Goal: Task Accomplishment & Management: Complete application form

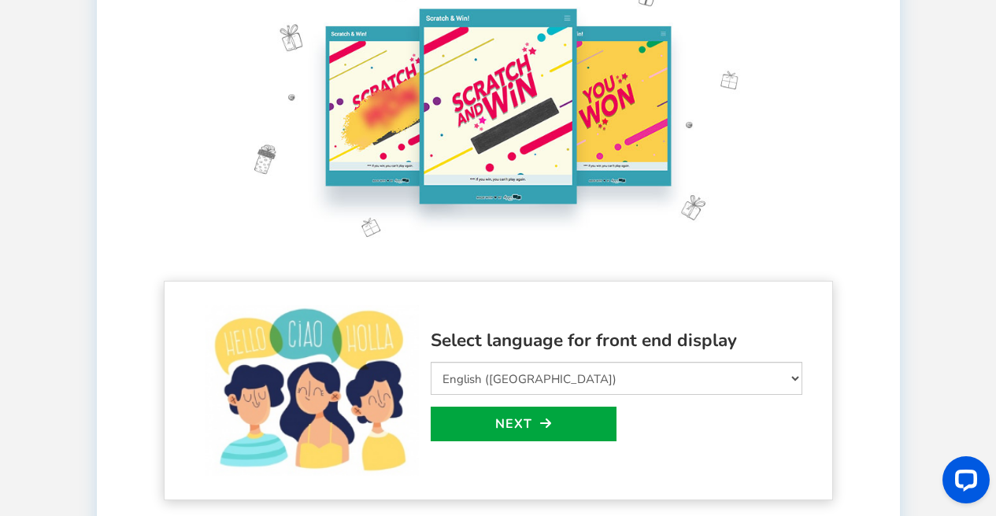
scroll to position [309, 0]
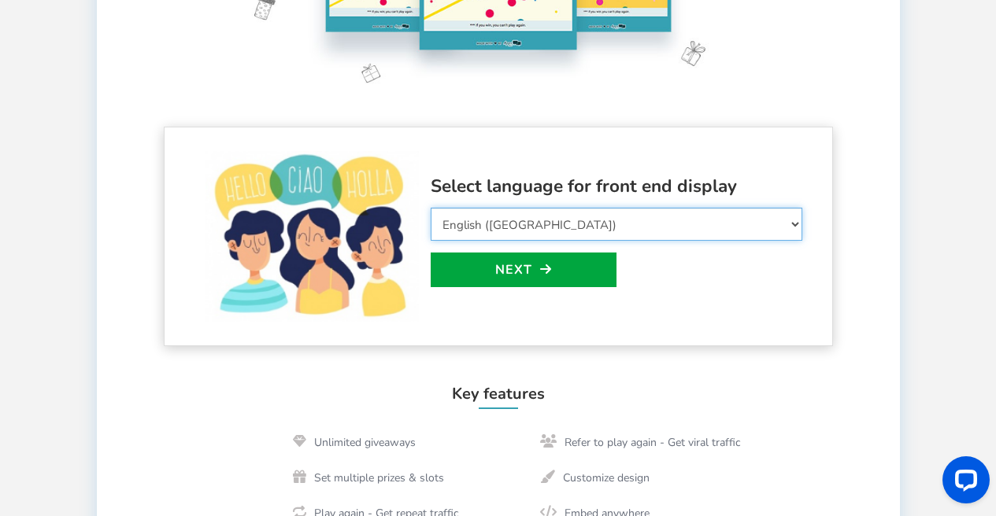
click at [557, 227] on select "Select Language Afrikaans Arabic Azerbaijani Belarusian Bulgarian Bengali Bosni…" at bounding box center [617, 224] width 372 height 33
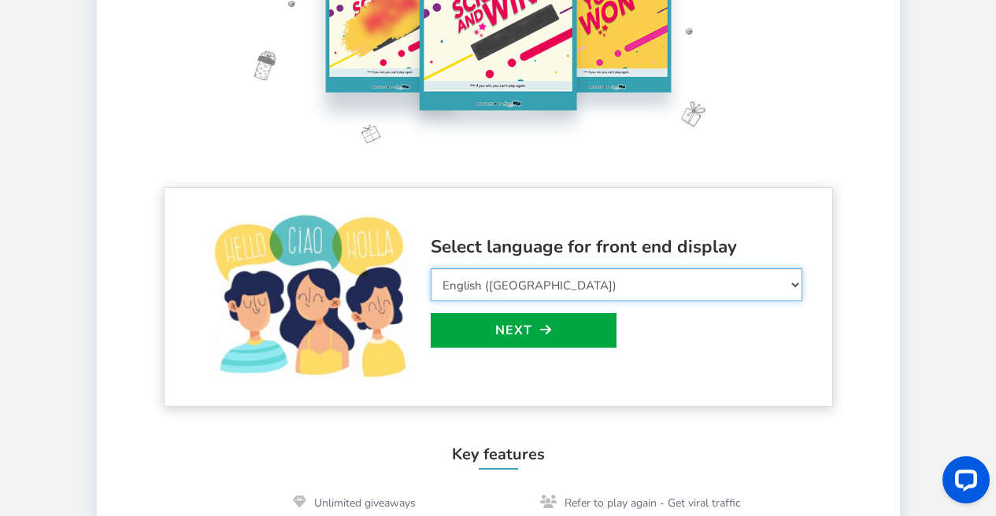
scroll to position [0, 0]
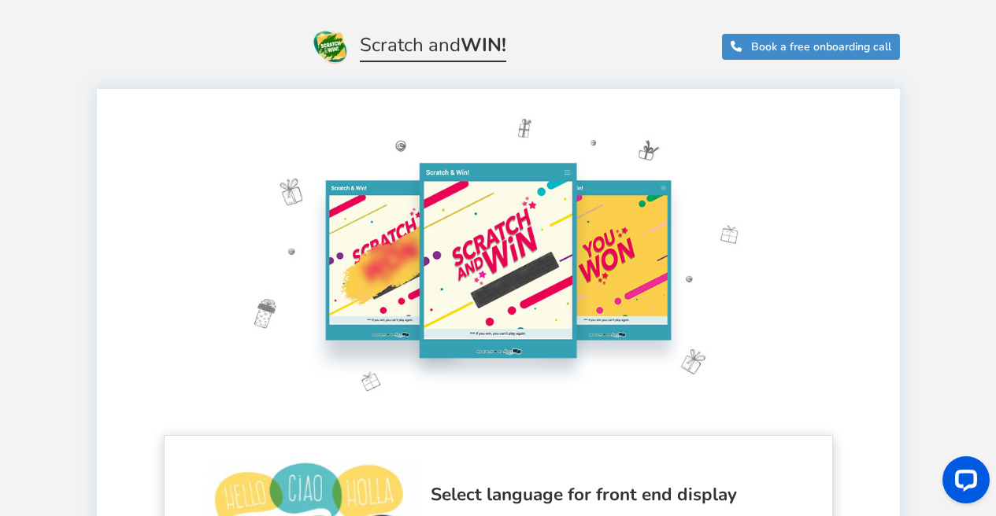
click at [578, 266] on img at bounding box center [498, 260] width 586 height 311
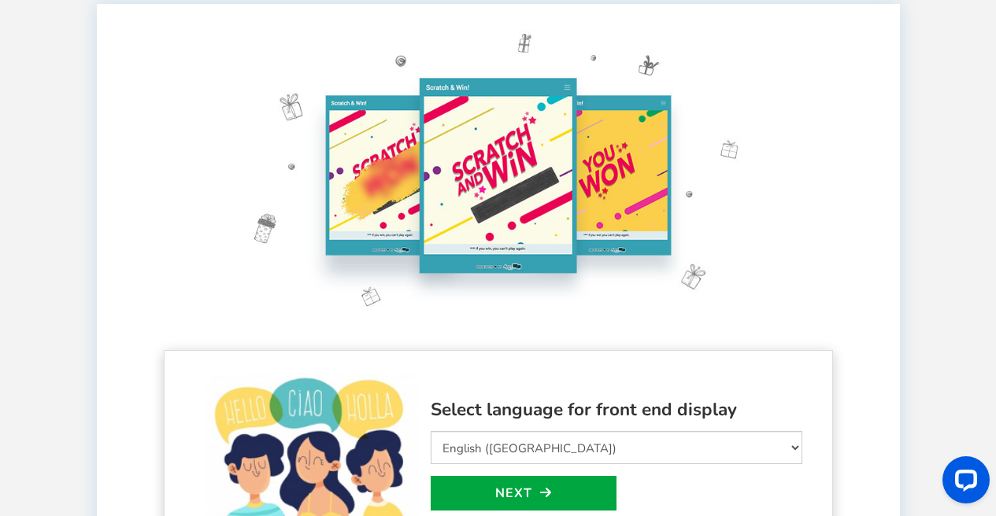
scroll to position [326, 0]
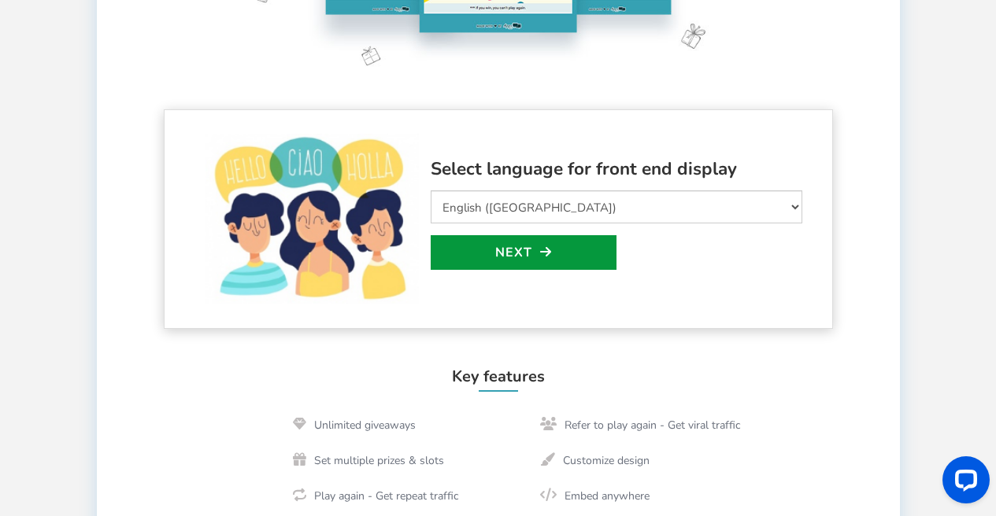
click at [566, 261] on link "Next" at bounding box center [524, 252] width 186 height 35
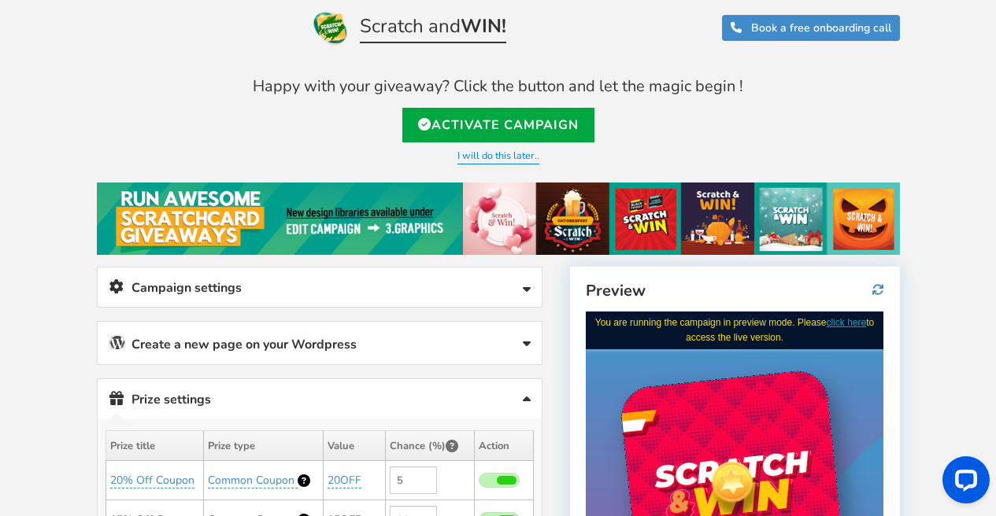
scroll to position [18, 0]
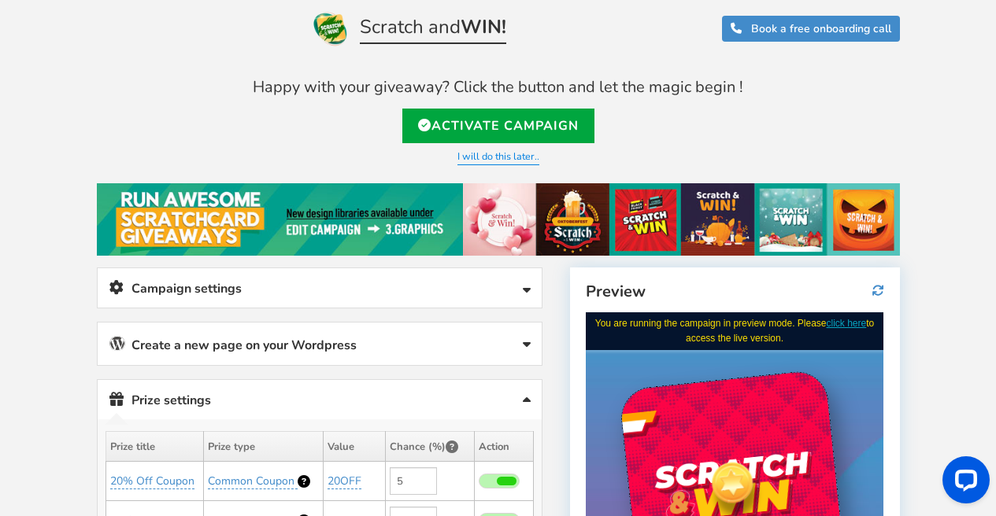
click at [291, 292] on link "Campaign settings" at bounding box center [320, 288] width 444 height 40
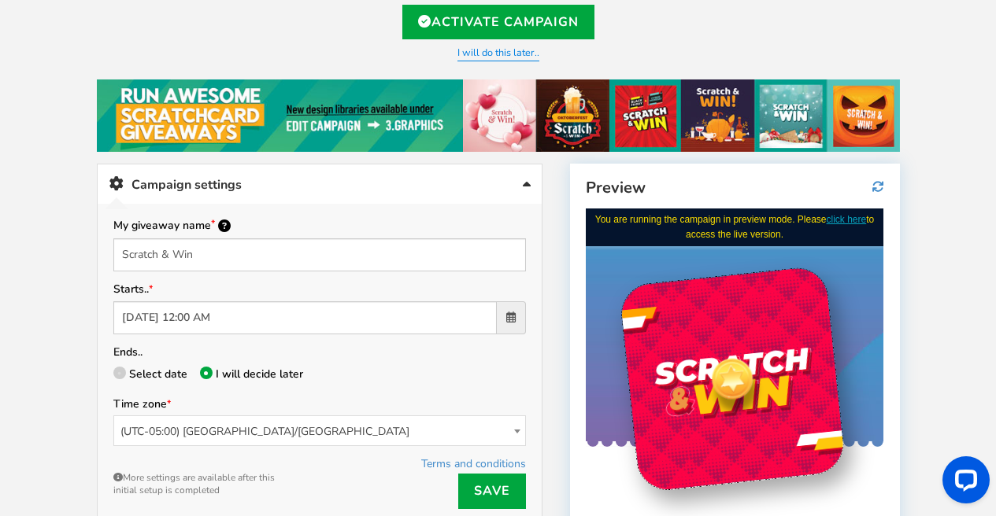
scroll to position [125, 0]
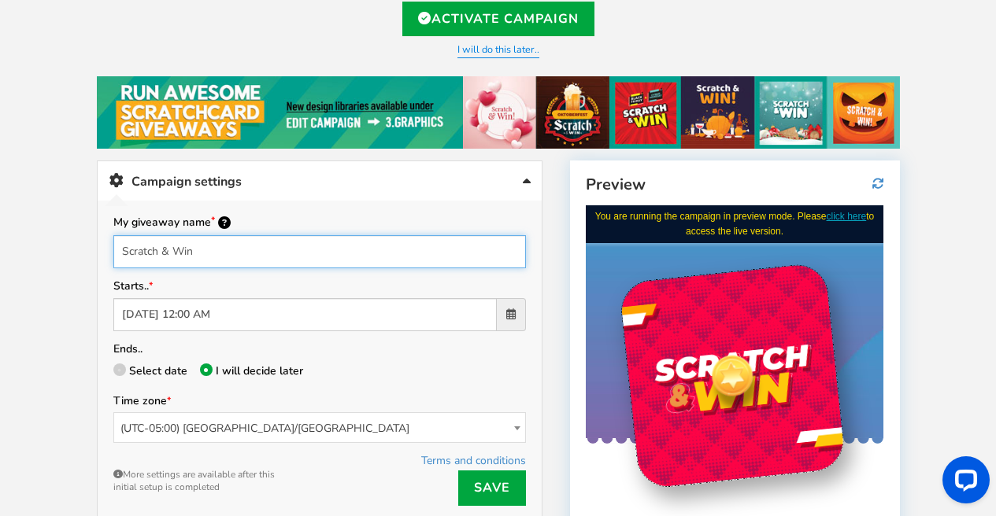
drag, startPoint x: 239, startPoint y: 258, endPoint x: 76, endPoint y: 239, distance: 164.9
type input "R"
type input "C"
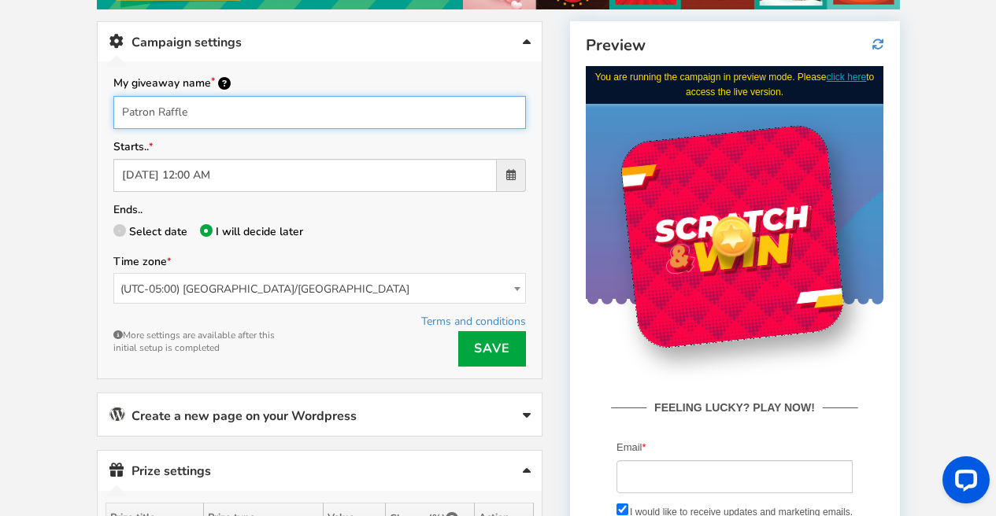
scroll to position [265, 0]
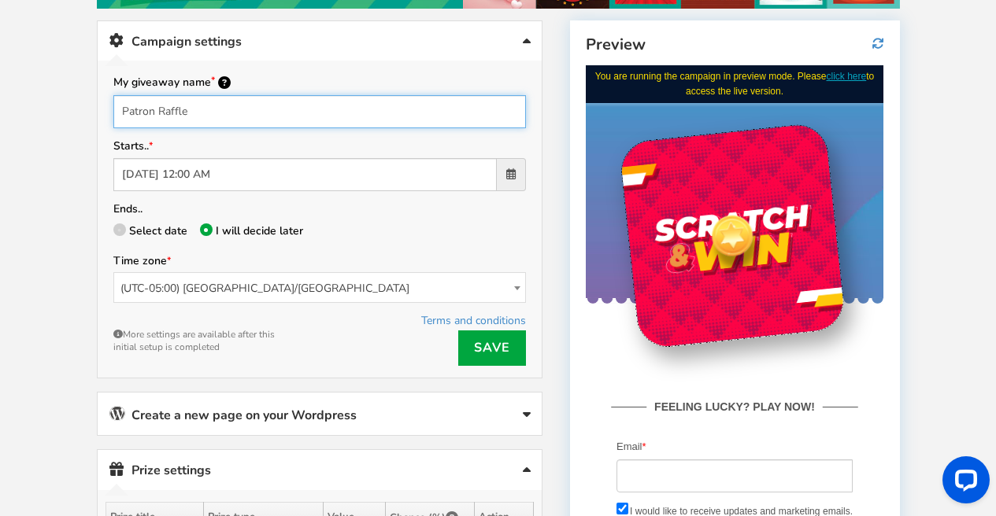
type input "Patron Raffle"
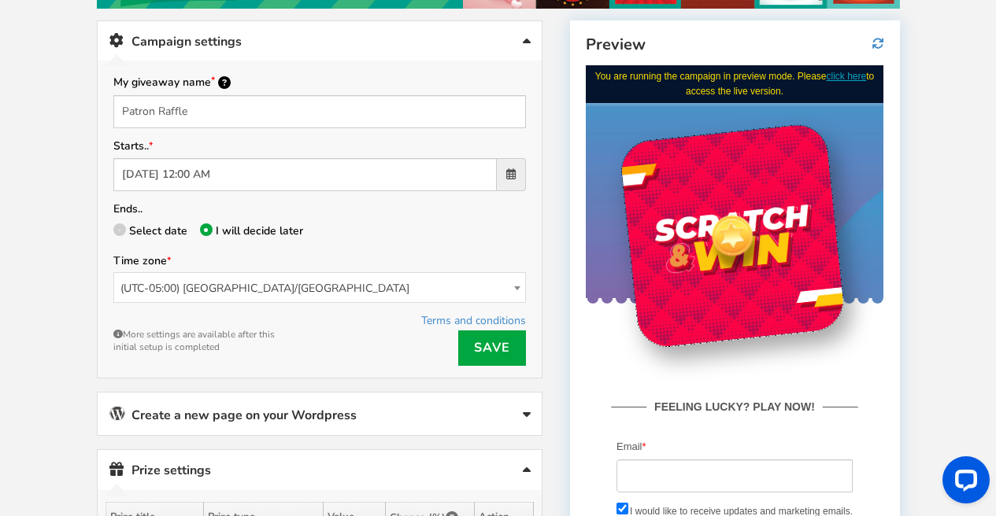
click at [129, 225] on span "Select date" at bounding box center [158, 231] width 58 height 15
click at [124, 228] on input "Select date" at bounding box center [118, 233] width 10 height 10
radio input "true"
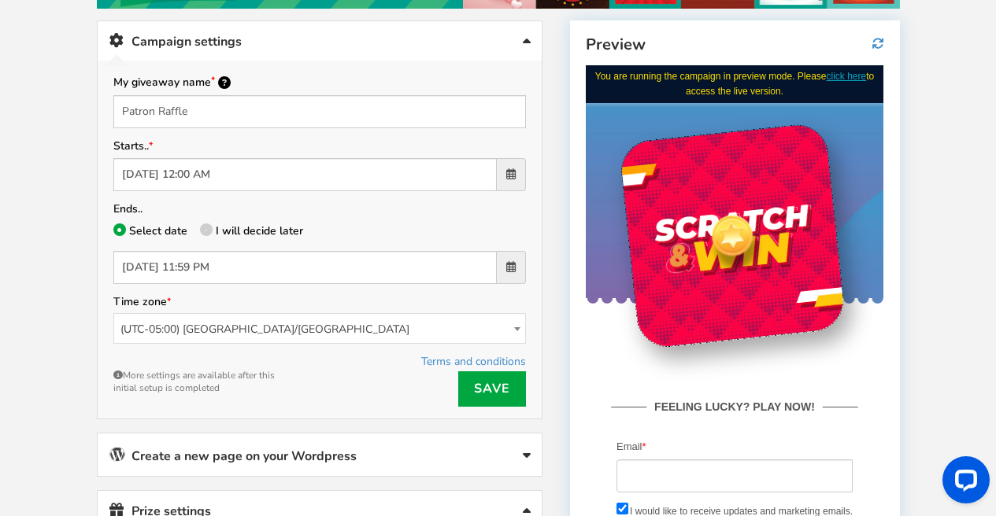
click at [232, 214] on div "Ends.. Select date I will decide later [DATE] 11:59 PM" at bounding box center [319, 241] width 413 height 85
click at [239, 227] on span "I will decide later" at bounding box center [259, 231] width 87 height 15
click at [210, 228] on input "I will decide later" at bounding box center [205, 233] width 10 height 10
radio input "true"
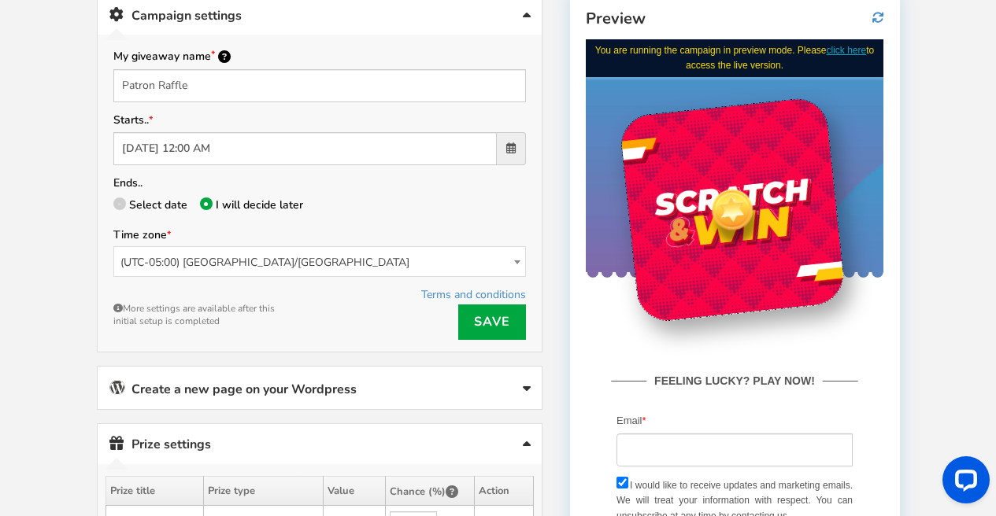
click at [244, 264] on span "(UTC-05:00) [GEOGRAPHIC_DATA]/[GEOGRAPHIC_DATA]" at bounding box center [319, 262] width 411 height 31
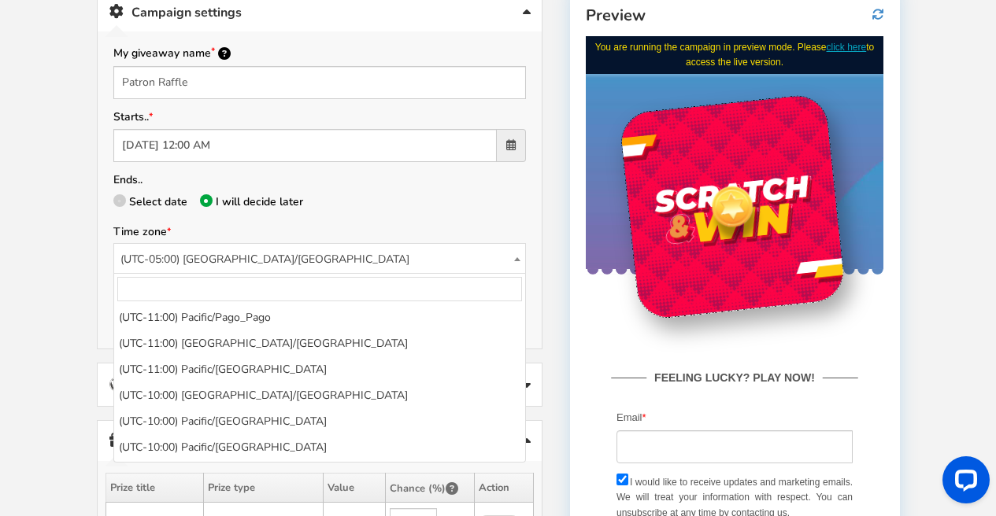
scroll to position [1247, 0]
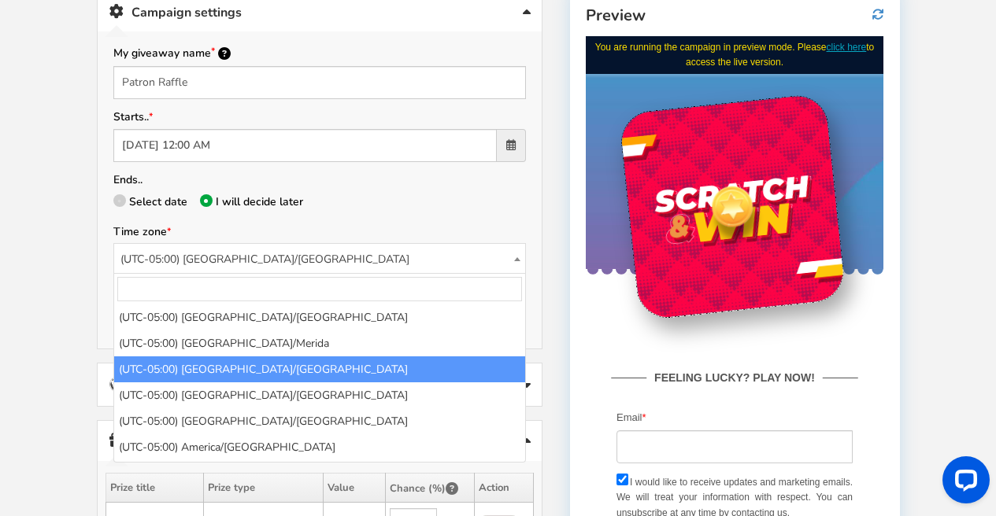
click at [135, 192] on p "Select date I will decide later" at bounding box center [319, 203] width 413 height 22
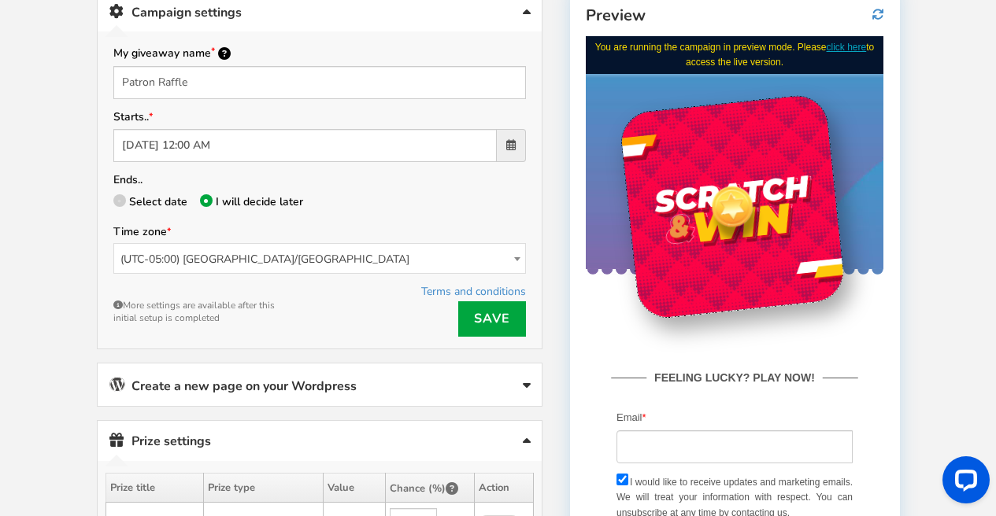
click at [143, 203] on span "Select date" at bounding box center [158, 201] width 58 height 15
click at [124, 203] on input "Select date" at bounding box center [118, 203] width 10 height 10
radio input "true"
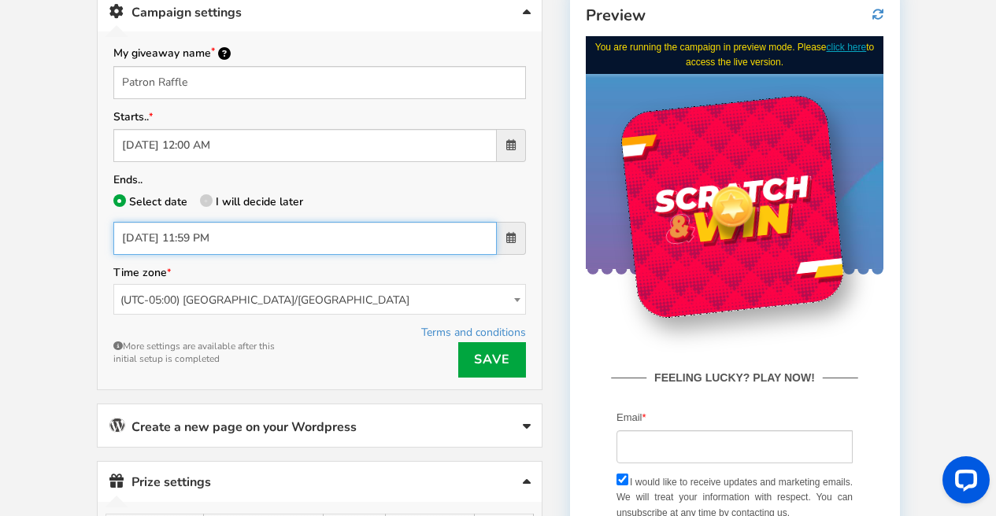
click at [256, 249] on input "[DATE] 11:59 PM" at bounding box center [304, 238] width 383 height 33
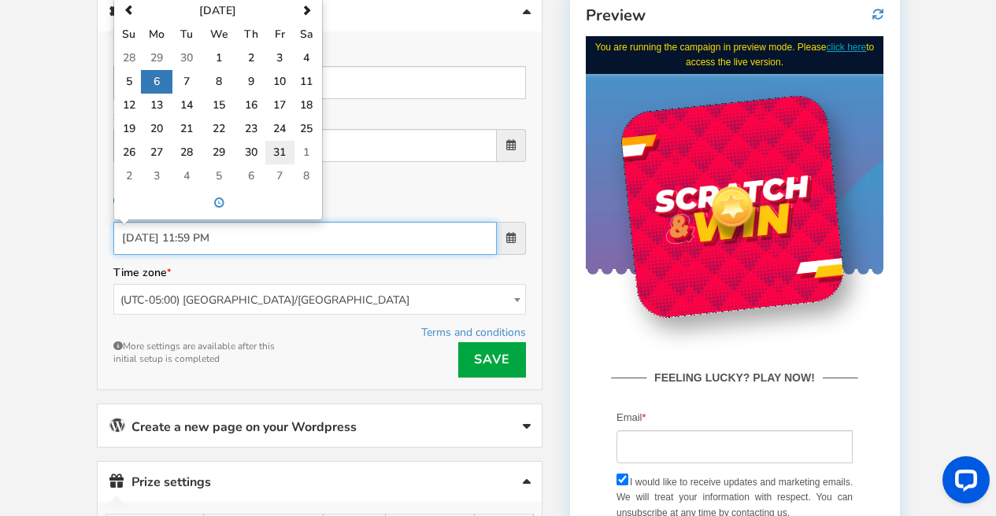
click at [281, 156] on td "31" at bounding box center [279, 153] width 28 height 24
type input "[DATE] 11:59 PM"
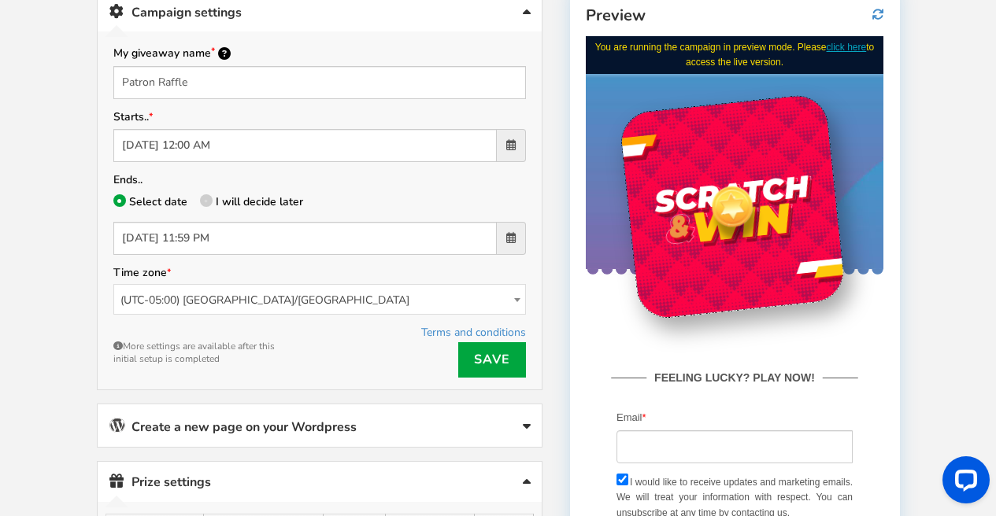
click at [439, 192] on p "Select date I will decide later" at bounding box center [319, 203] width 413 height 22
click at [243, 306] on span "(UTC-05:00) [GEOGRAPHIC_DATA]/[GEOGRAPHIC_DATA]" at bounding box center [319, 300] width 411 height 31
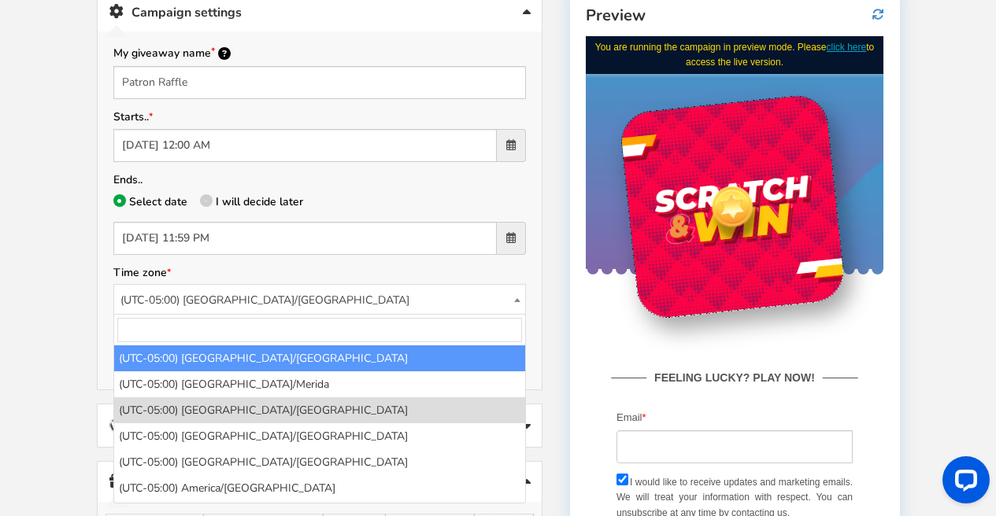
click at [236, 328] on input "search" at bounding box center [319, 330] width 405 height 24
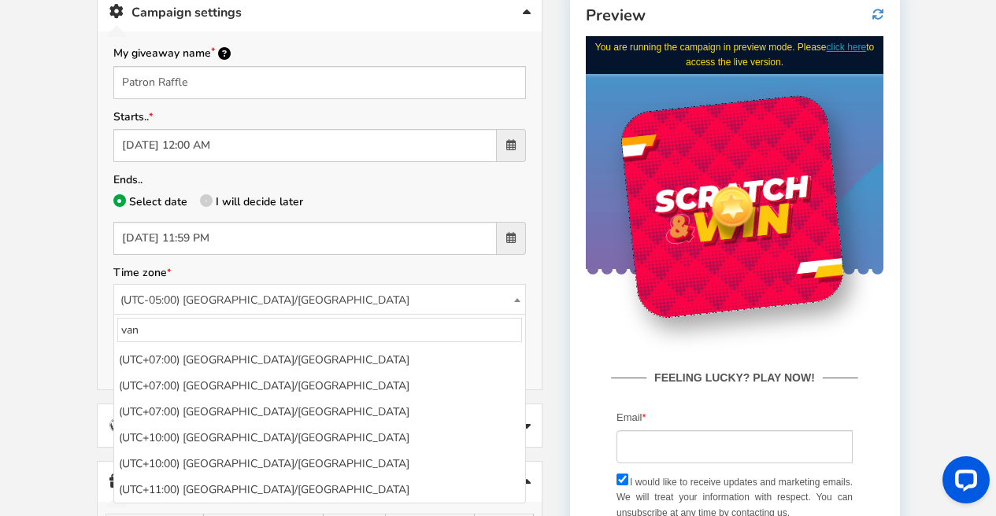
scroll to position [0, 0]
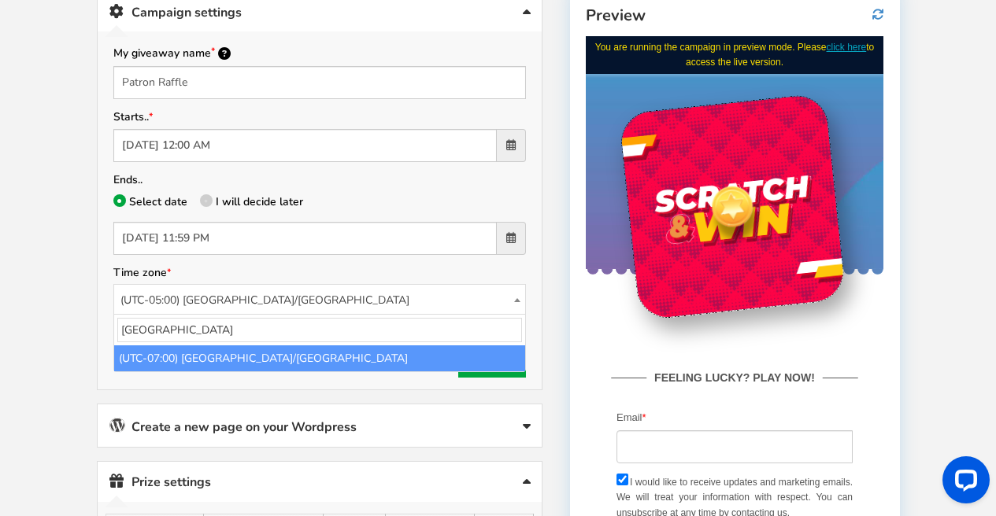
type input "[GEOGRAPHIC_DATA]"
select select "[GEOGRAPHIC_DATA]/[GEOGRAPHIC_DATA]"
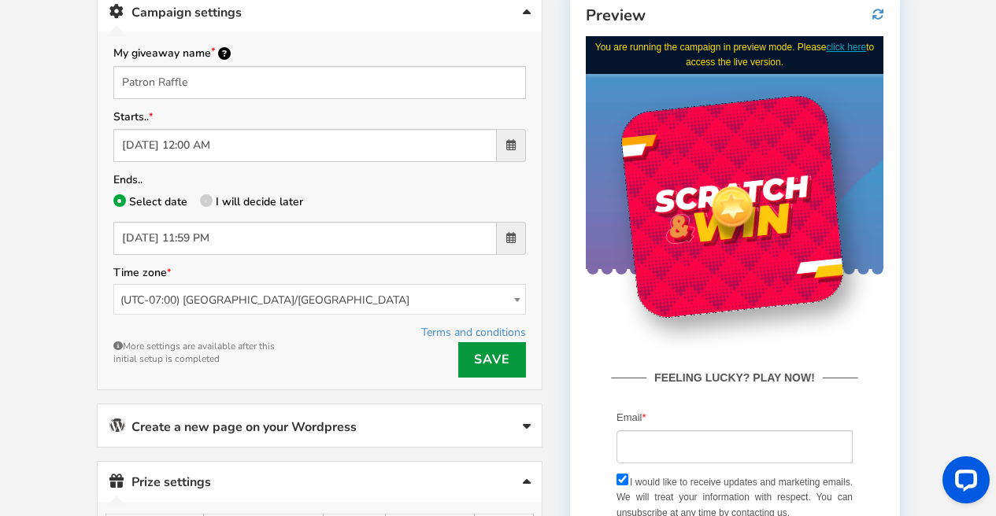
click at [480, 366] on link "Save" at bounding box center [492, 359] width 68 height 35
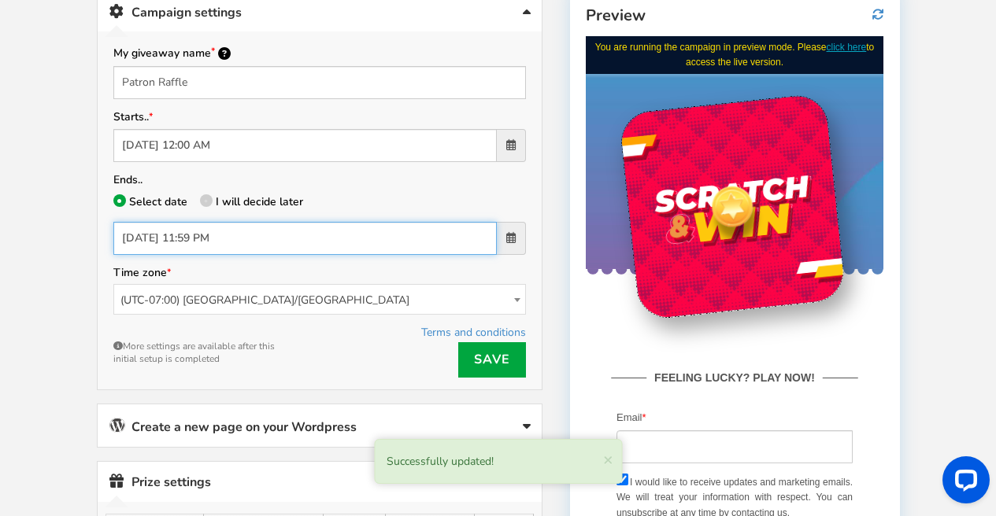
click at [126, 242] on input "[DATE] 11:59 PM" at bounding box center [304, 238] width 383 height 33
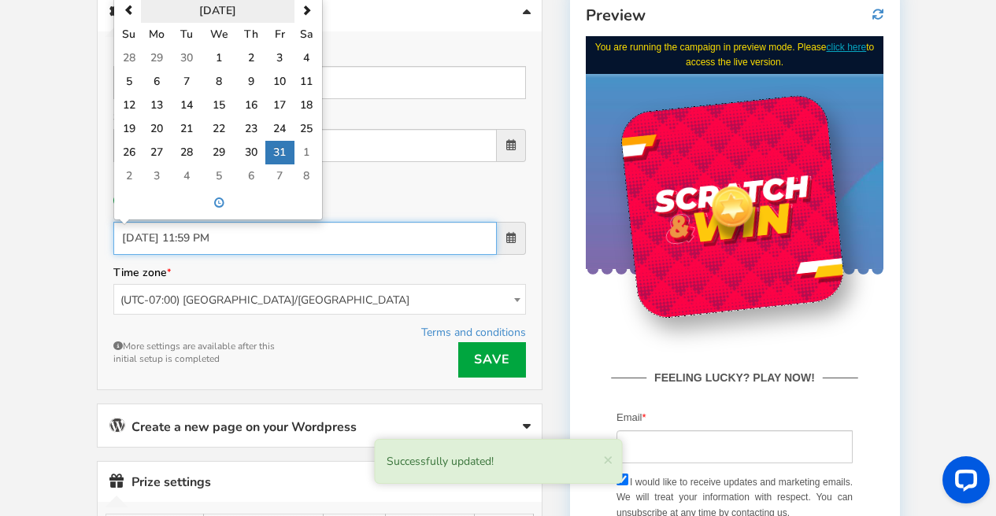
click at [141, 9] on th "[DATE]" at bounding box center [217, 11] width 153 height 24
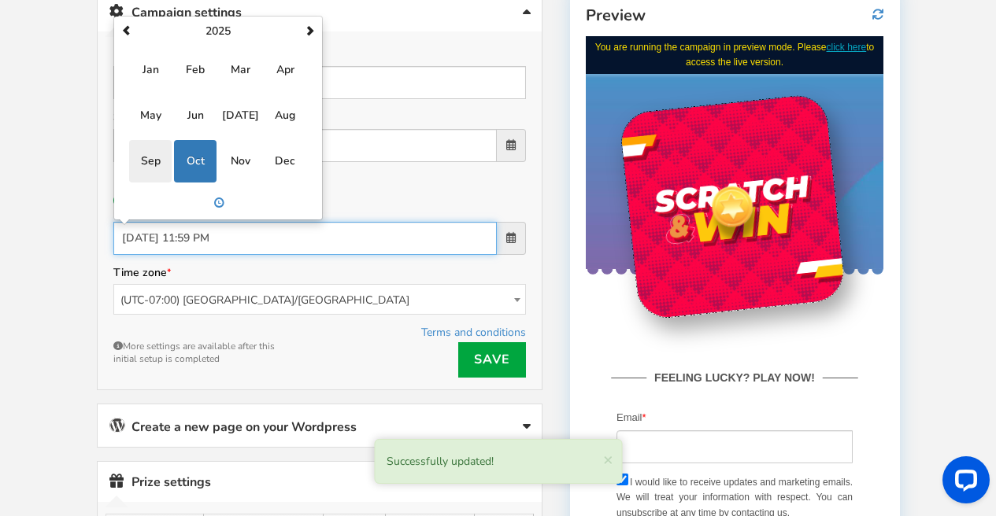
click at [147, 160] on span "Sep" at bounding box center [150, 161] width 43 height 43
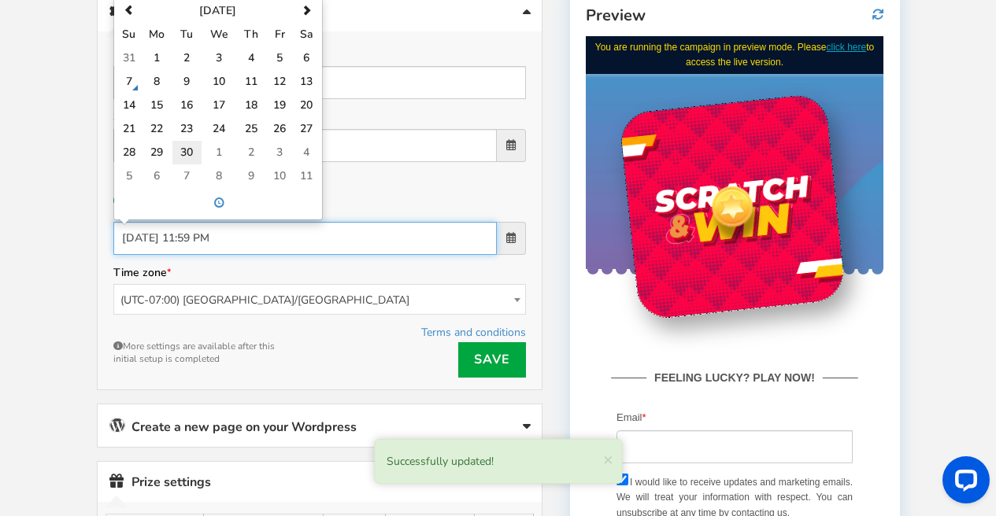
click at [194, 150] on td "30" at bounding box center [186, 153] width 28 height 24
type input "[DATE] 11:59 PM"
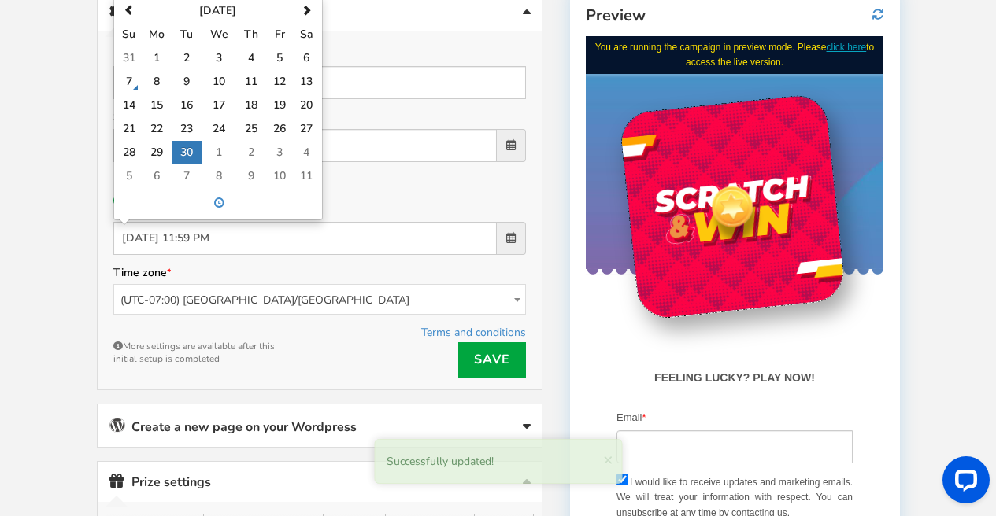
click at [322, 345] on div "Successfully updated! × Close Terms and conditions Save More settings are avail…" at bounding box center [319, 350] width 413 height 55
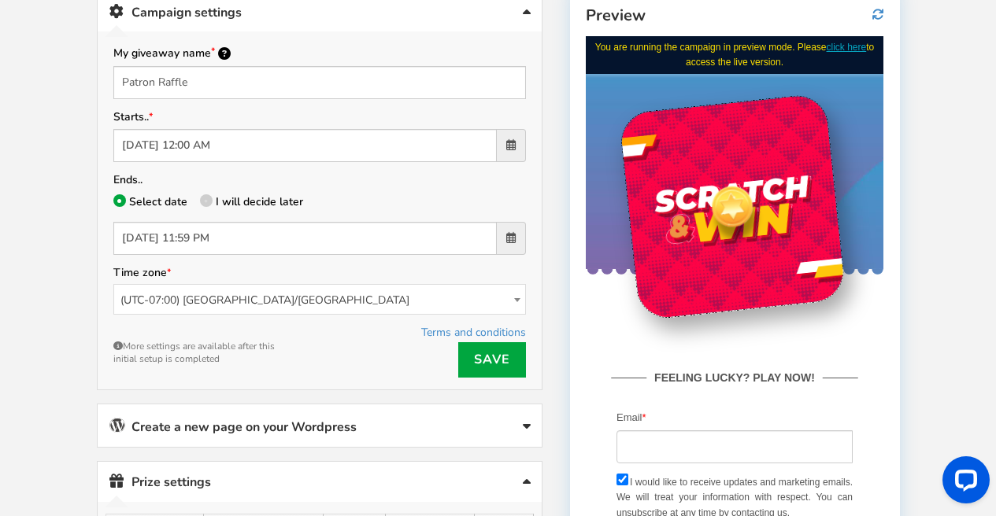
click at [534, 350] on div "My giveaway name Patron Raffle Starts.. [DATE] 12:00 AM Ends.. Select date I wi…" at bounding box center [320, 210] width 444 height 358
click at [505, 359] on link "Save" at bounding box center [492, 359] width 68 height 35
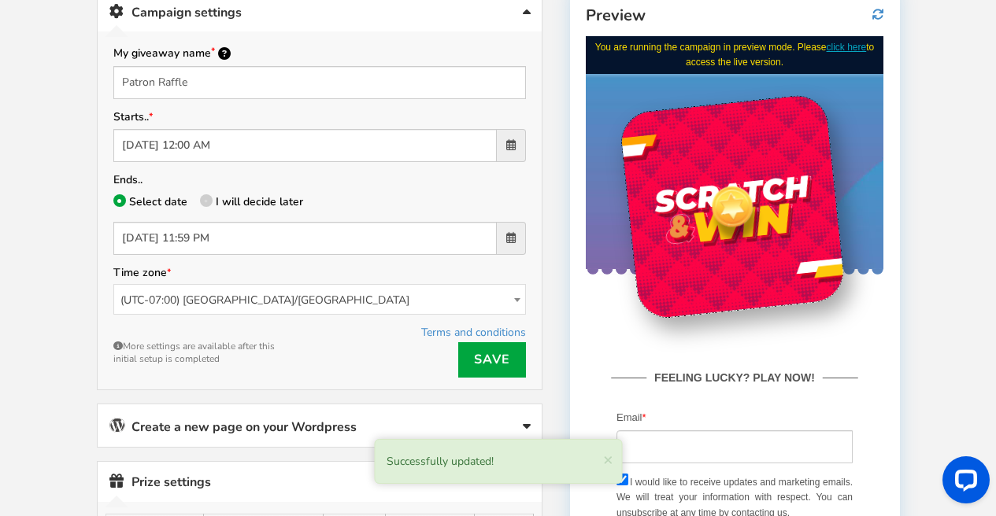
scroll to position [420, 0]
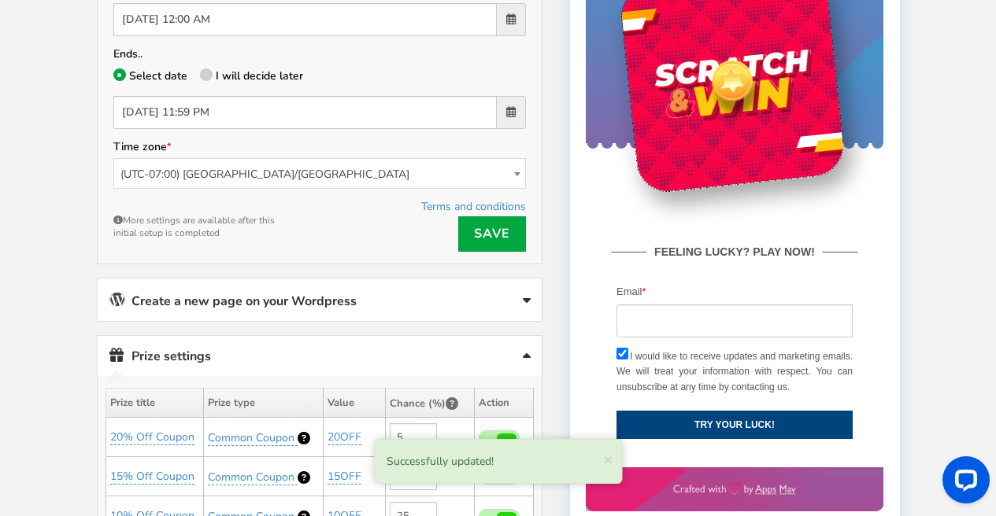
click at [306, 307] on link "Create a new page on your Wordpress" at bounding box center [320, 300] width 444 height 43
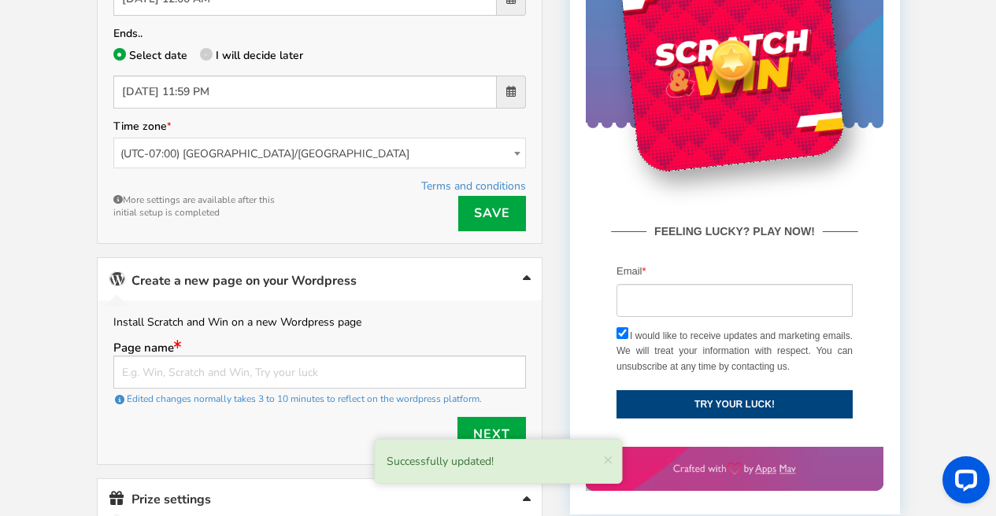
scroll to position [523, 0]
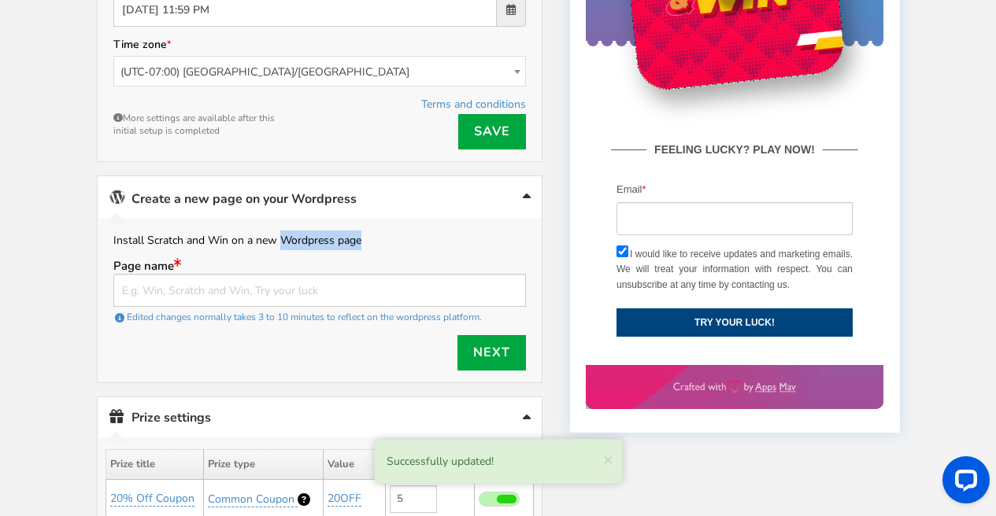
drag, startPoint x: 283, startPoint y: 246, endPoint x: 400, endPoint y: 250, distance: 116.6
click at [400, 250] on p "Install Scratch and Win on a new Wordpress page" at bounding box center [319, 241] width 413 height 20
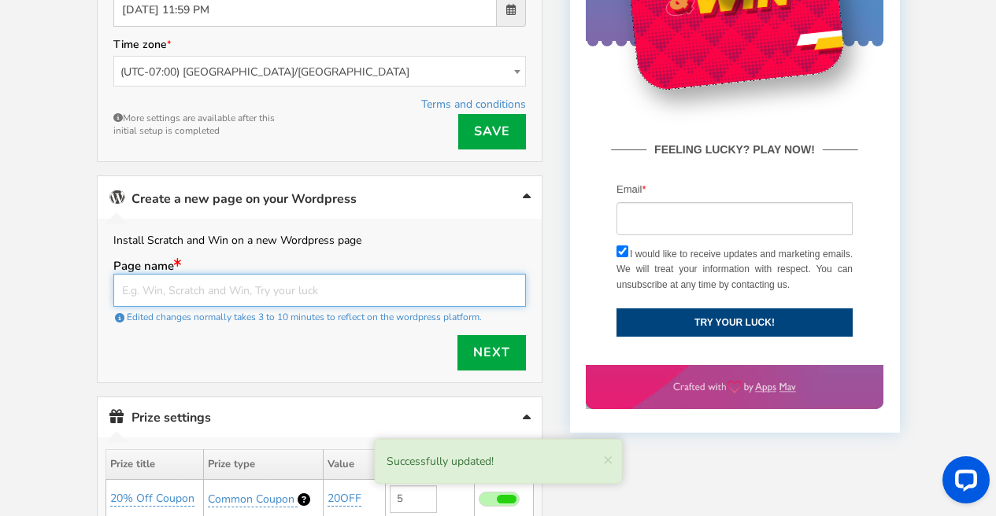
click at [217, 297] on input "text" at bounding box center [319, 290] width 413 height 33
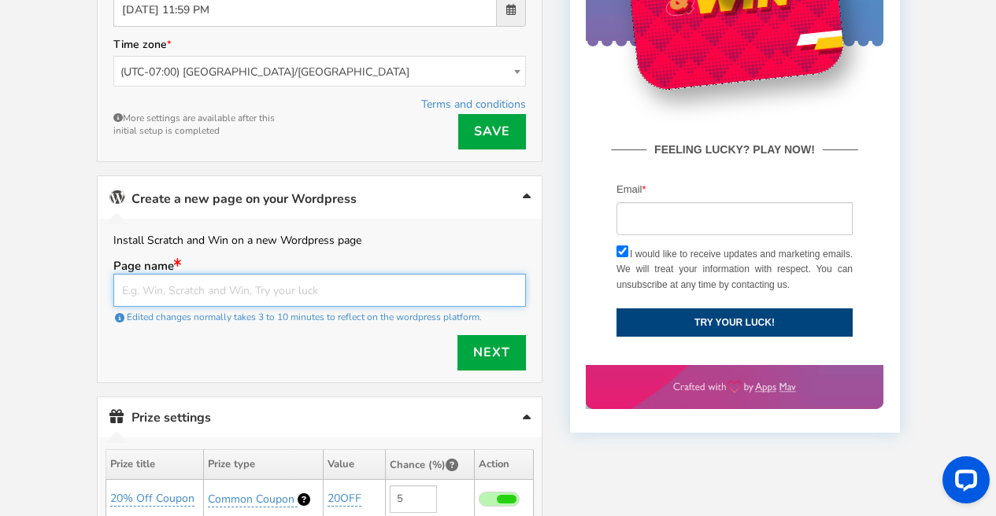
type input "S"
type input "R"
type input "P"
type input "bythecloud Patron Raffle"
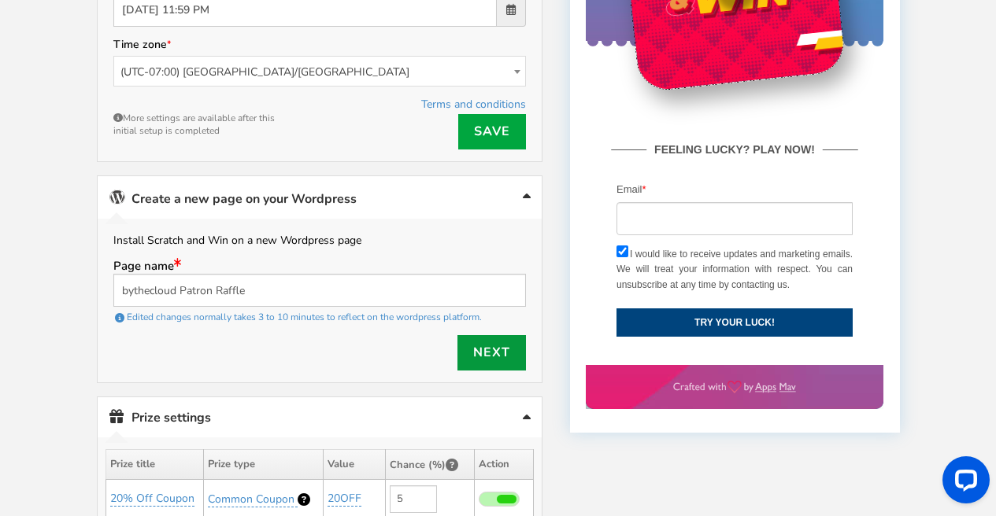
click at [487, 346] on link "Next" at bounding box center [491, 352] width 68 height 35
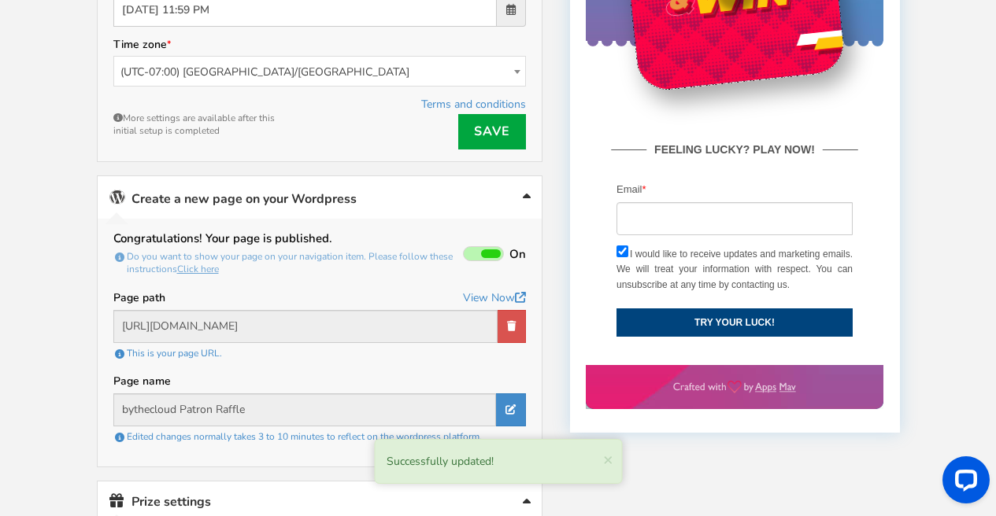
scroll to position [542, 0]
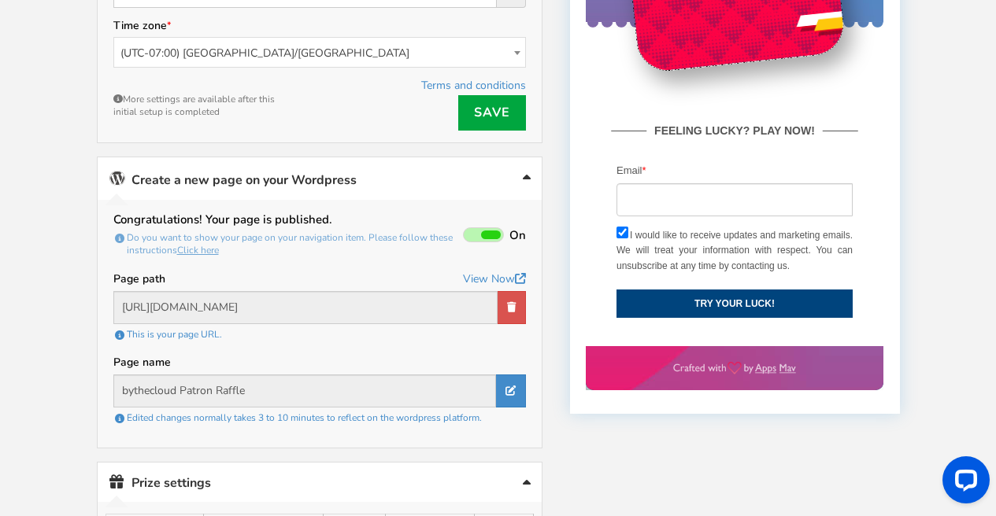
click at [490, 236] on span at bounding box center [491, 235] width 20 height 9
click at [0, 0] on input "On Off" at bounding box center [0, 0] width 0 height 0
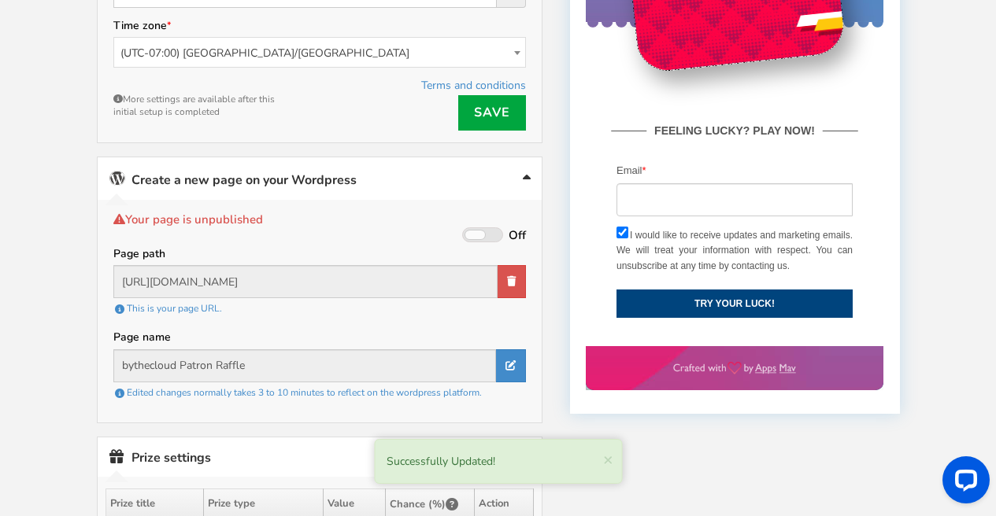
click at [484, 239] on span at bounding box center [482, 235] width 41 height 15
click at [0, 0] on input "On Off" at bounding box center [0, 0] width 0 height 0
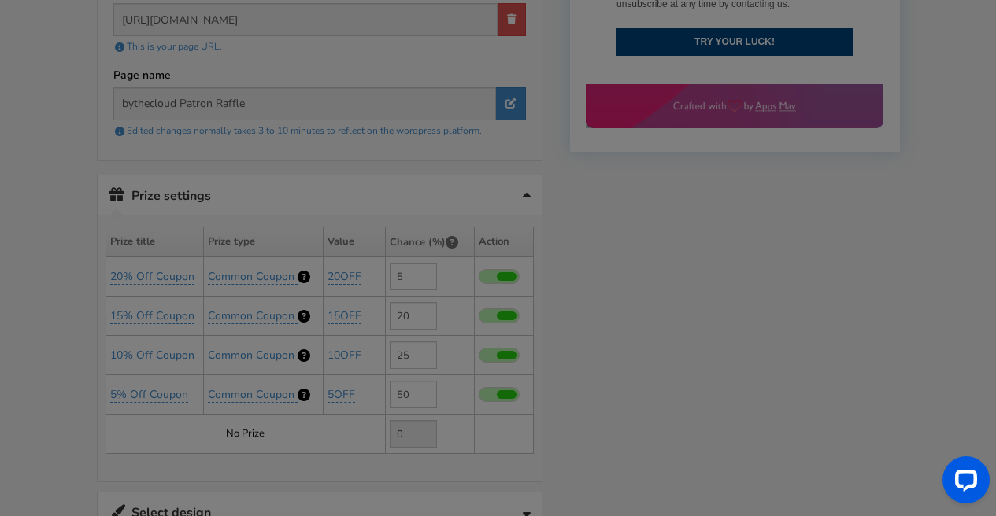
scroll to position [823, 0]
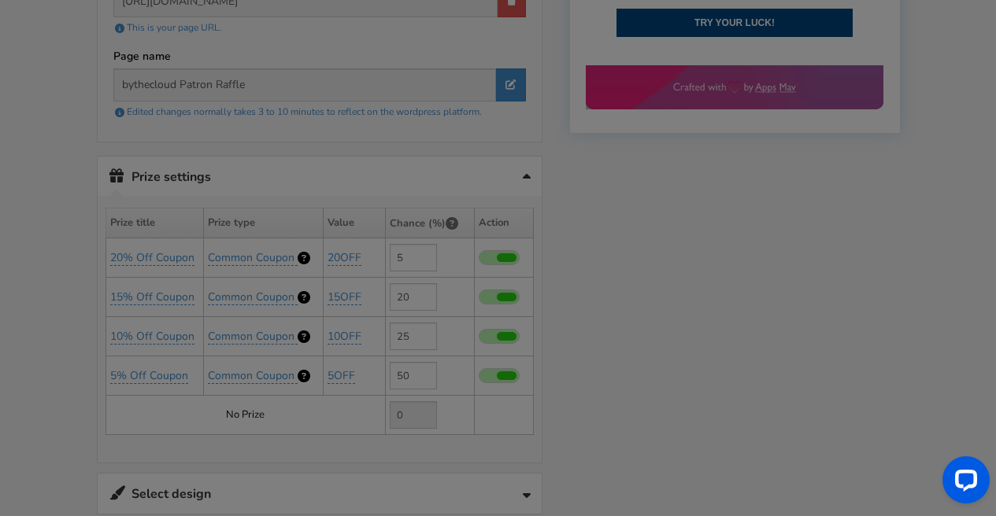
type input "[URL][DOMAIN_NAME]"
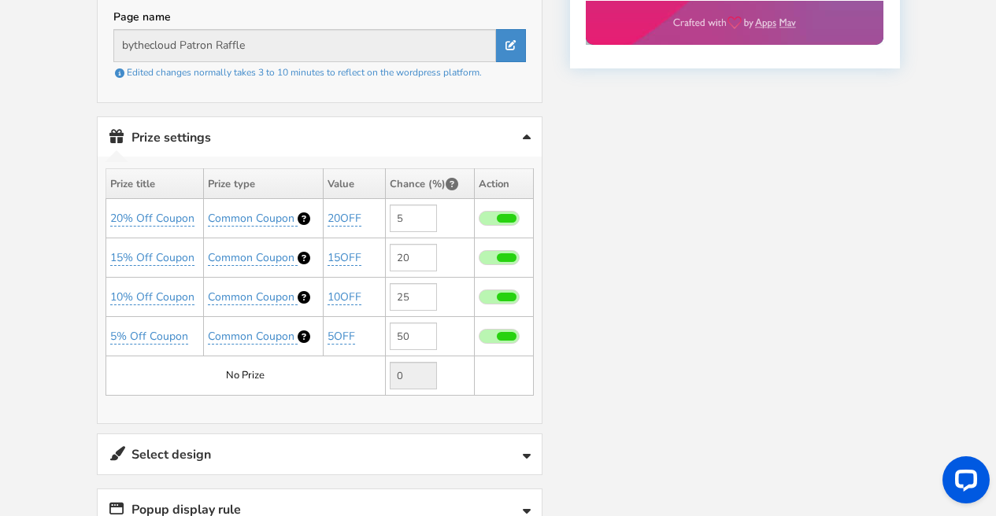
scroll to position [1078, 0]
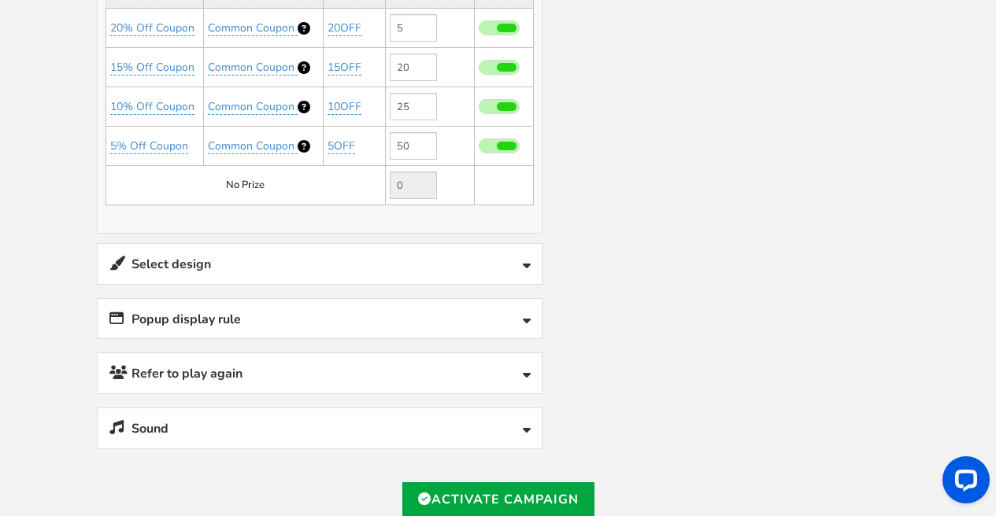
click at [278, 270] on link "Select design" at bounding box center [320, 264] width 444 height 40
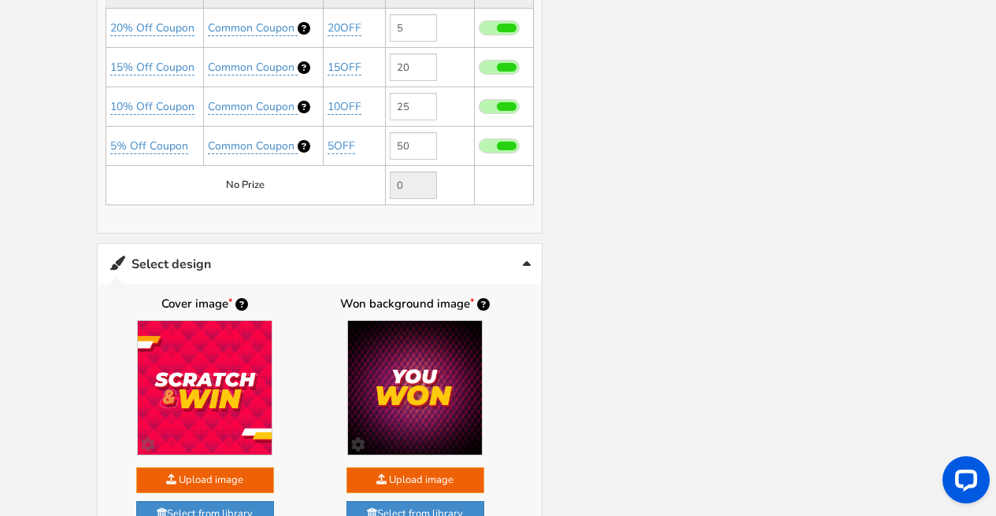
click at [278, 270] on link "Select design" at bounding box center [320, 264] width 444 height 40
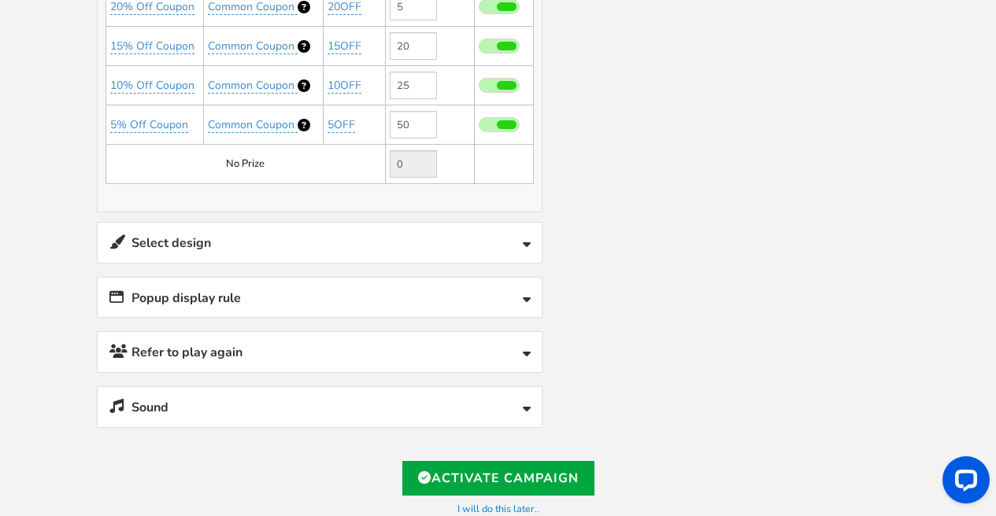
scroll to position [1100, 0]
click at [275, 291] on link "Popup display rule" at bounding box center [320, 297] width 444 height 40
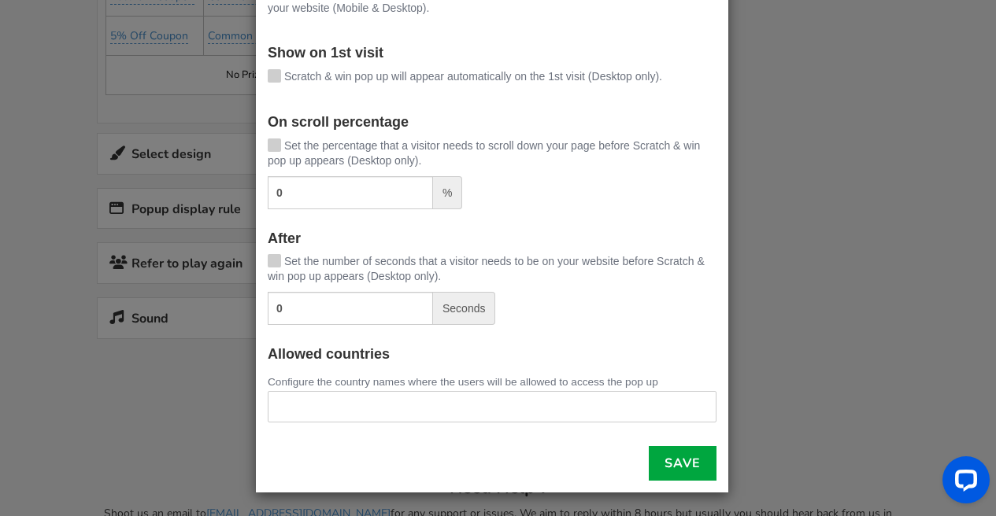
scroll to position [1195, 0]
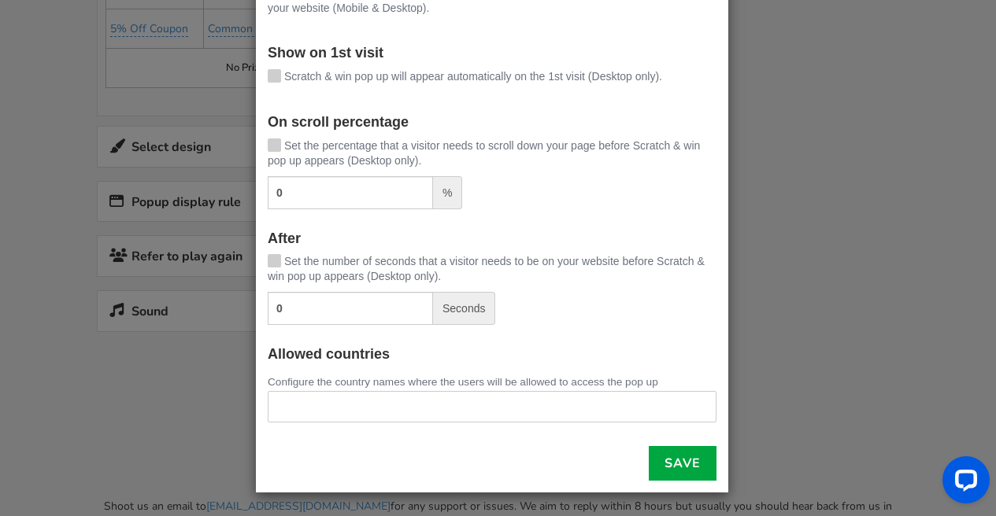
click at [849, 310] on div "× Pop up display rules Automatically show the pop up: On exit intent [PERSON_NA…" at bounding box center [498, 258] width 996 height 516
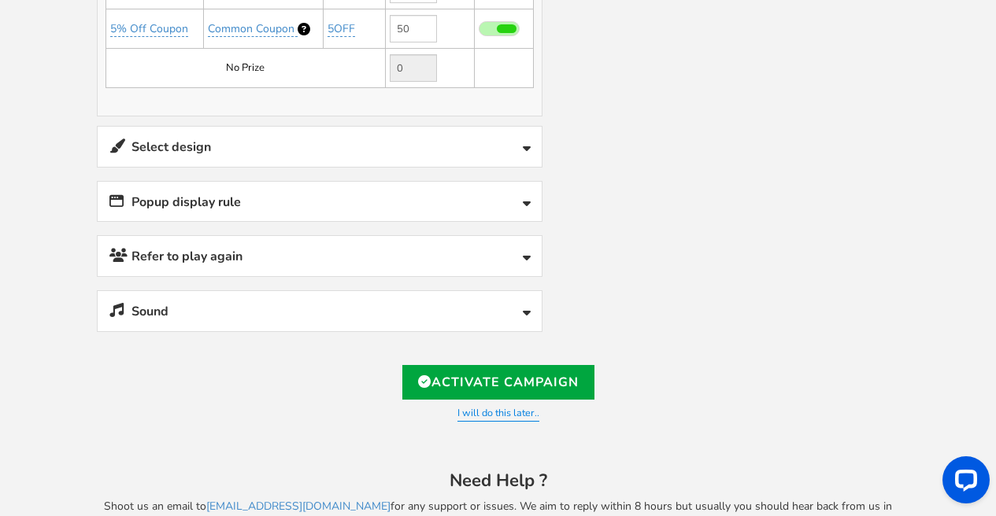
click at [273, 262] on link "Refer to play again" at bounding box center [320, 256] width 444 height 40
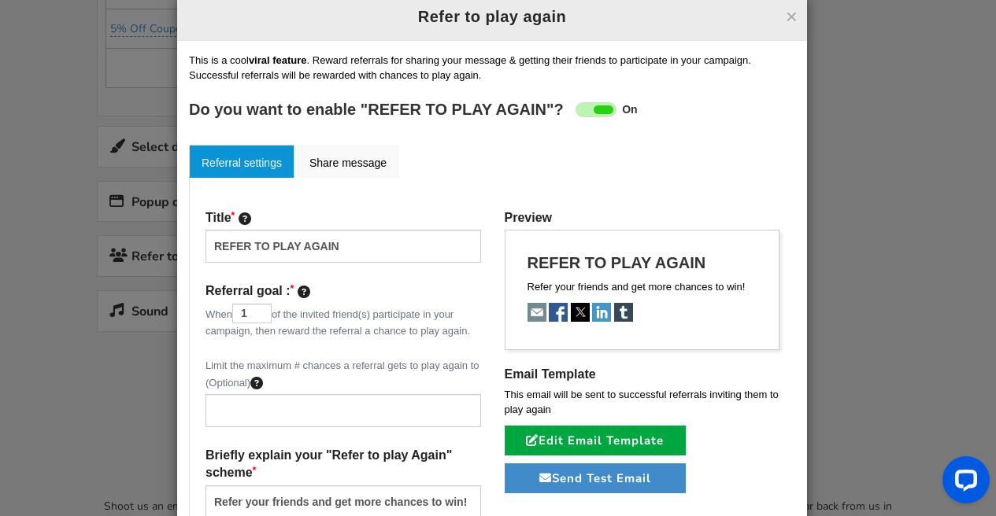
scroll to position [0, 0]
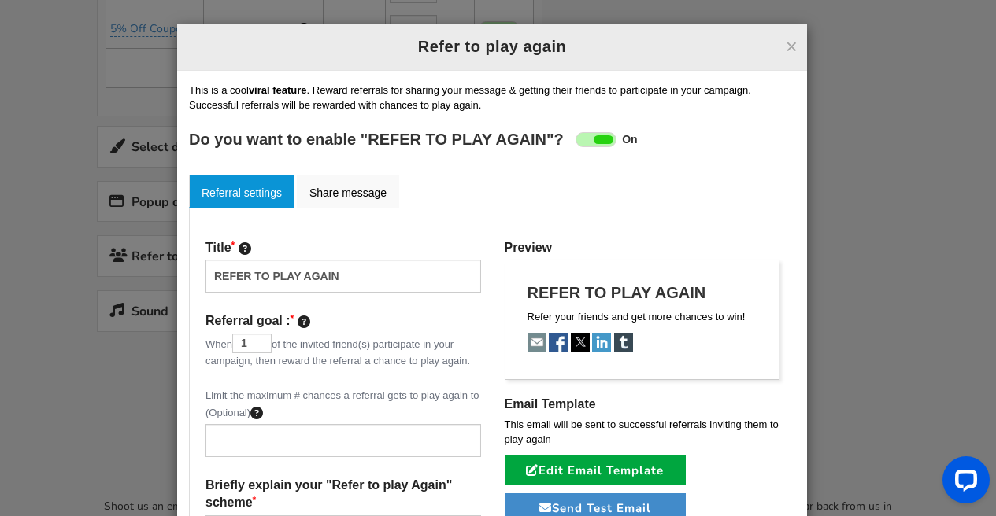
click at [919, 191] on div "× Refer to play again Refer to play again Setup Referral campaign (Optional) ? …" at bounding box center [498, 258] width 996 height 516
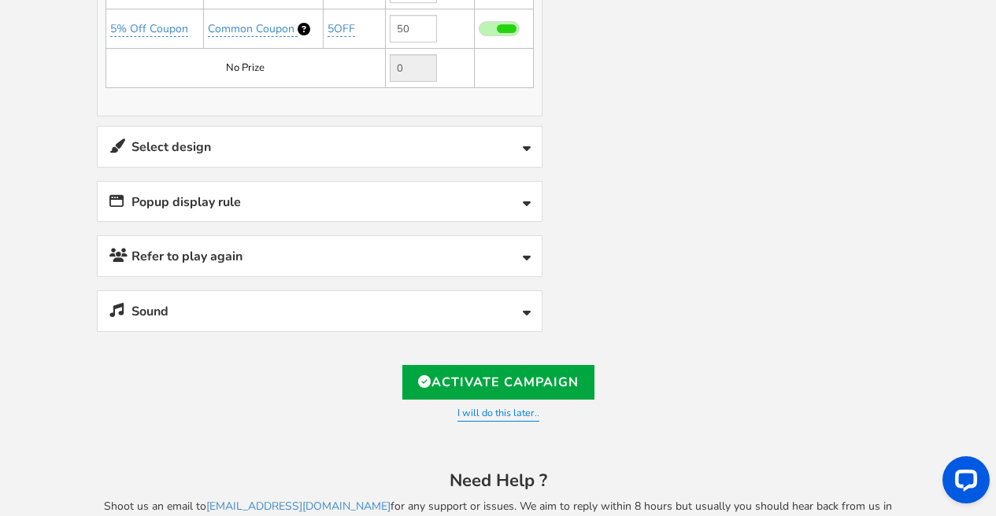
click at [294, 326] on link "Sound" at bounding box center [320, 311] width 444 height 40
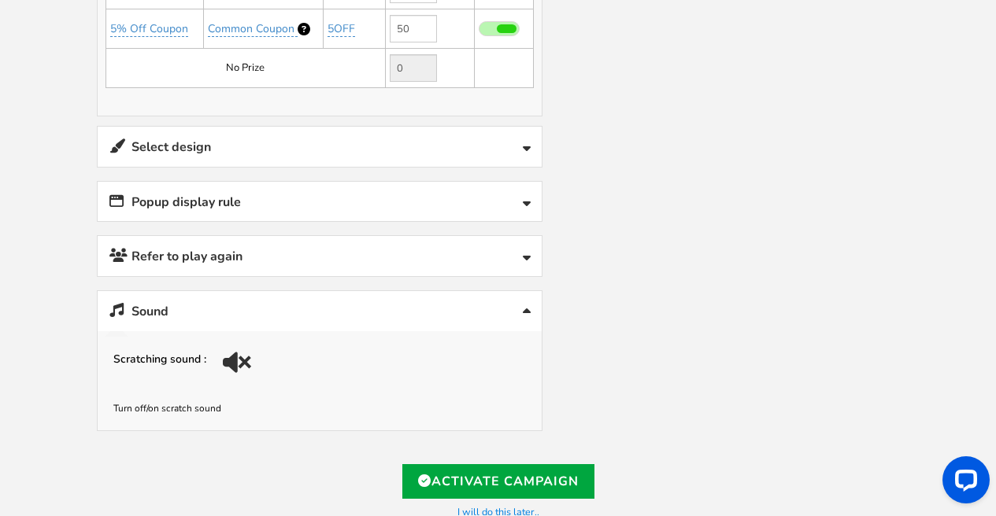
click at [294, 322] on link "Sound" at bounding box center [320, 311] width 444 height 40
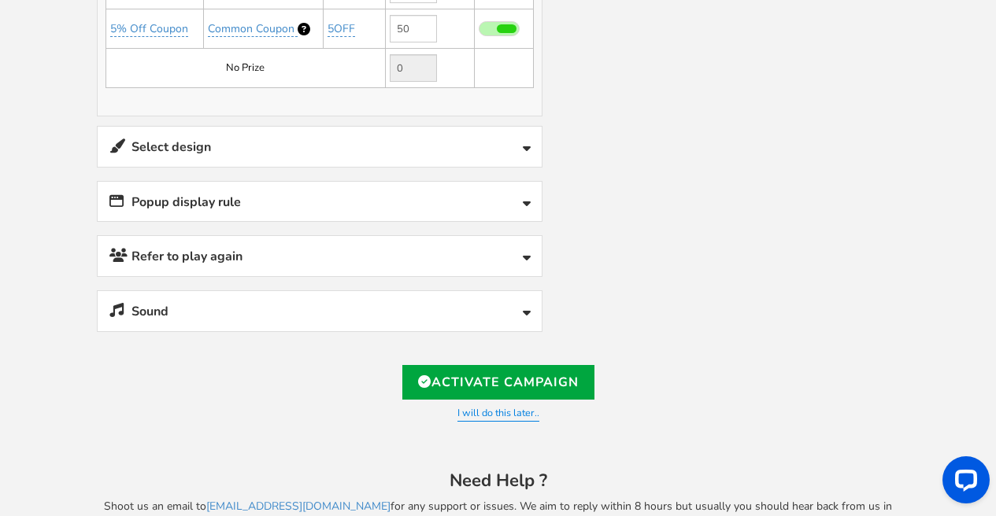
click at [291, 135] on link "Select design" at bounding box center [320, 147] width 444 height 40
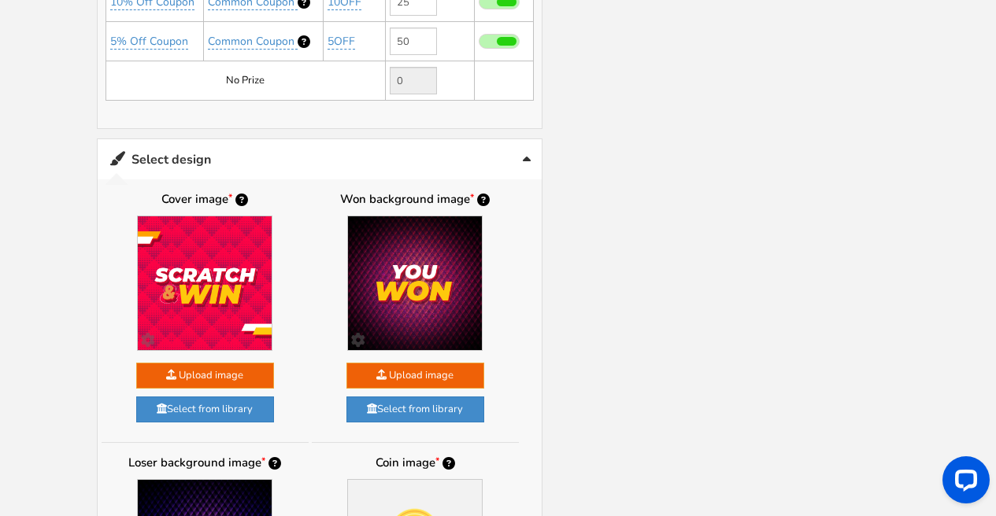
click at [232, 146] on link "Select design" at bounding box center [320, 159] width 444 height 40
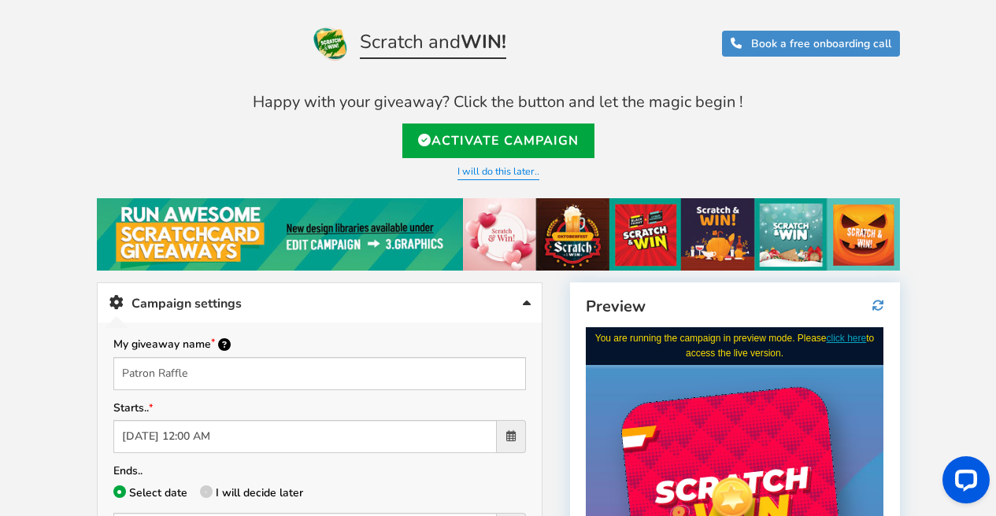
scroll to position [133, 0]
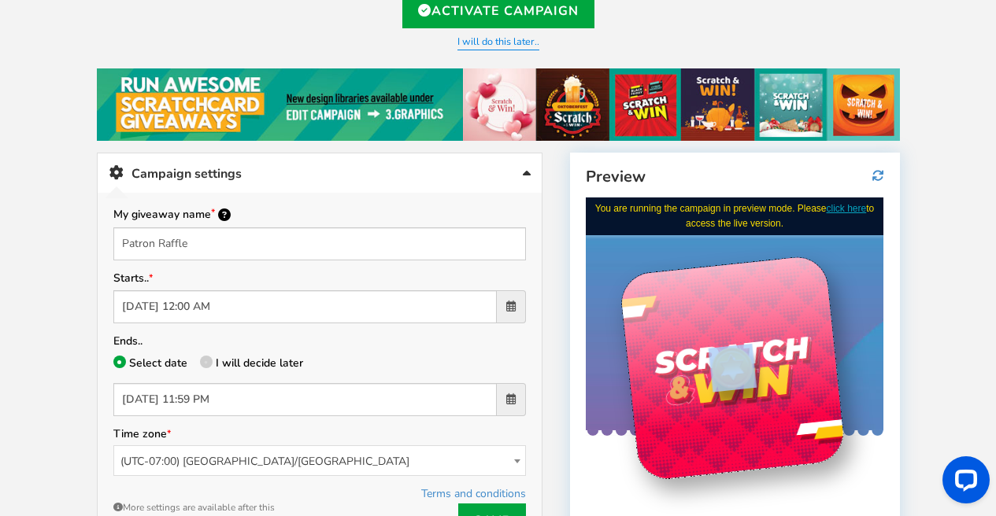
drag, startPoint x: 745, startPoint y: 357, endPoint x: 692, endPoint y: 381, distance: 58.1
click at [655, 395] on div at bounding box center [732, 367] width 227 height 227
click at [731, 374] on div at bounding box center [732, 367] width 55 height 55
